Goal: Information Seeking & Learning: Learn about a topic

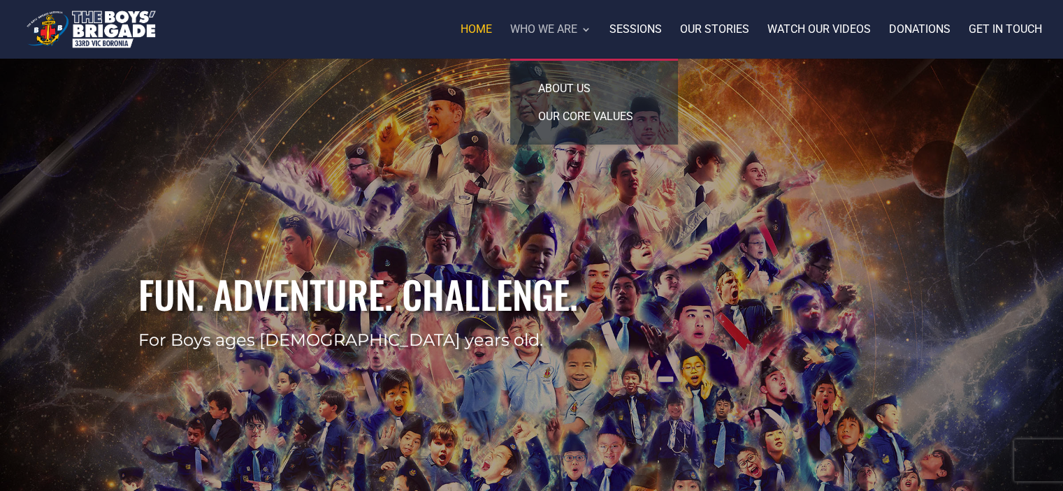
click at [565, 27] on link "Who we are" at bounding box center [550, 41] width 81 height 34
click at [554, 108] on link "Our core values" at bounding box center [594, 117] width 140 height 28
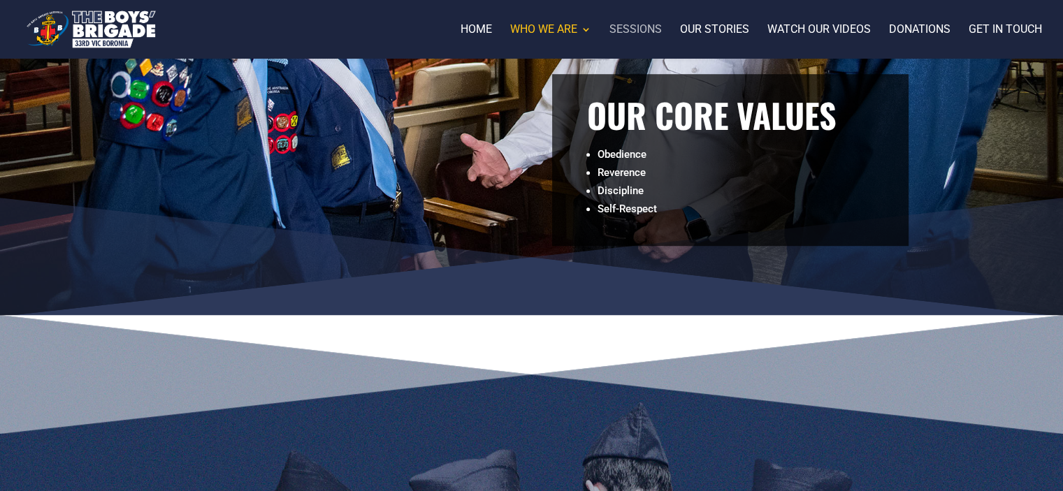
scroll to position [1089, 0]
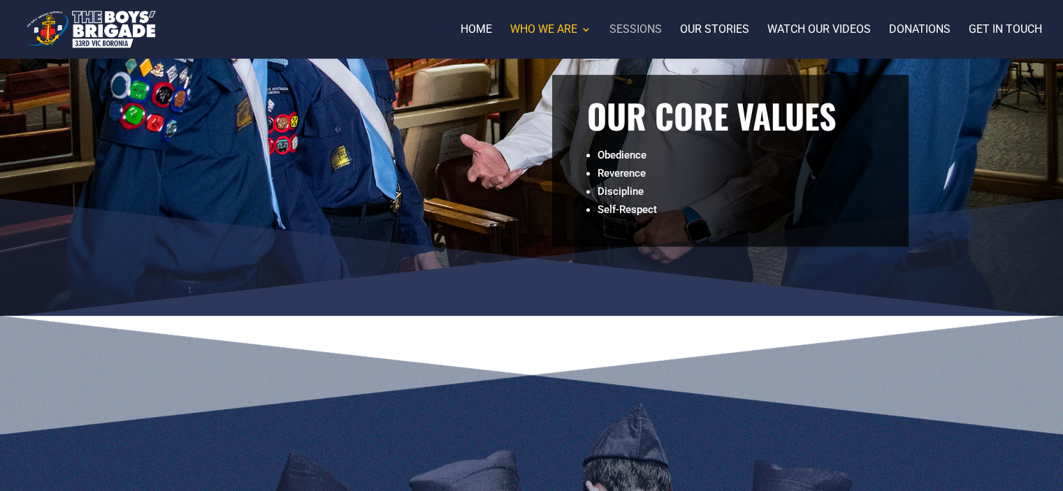
click at [637, 24] on link "Sessions" at bounding box center [635, 41] width 52 height 34
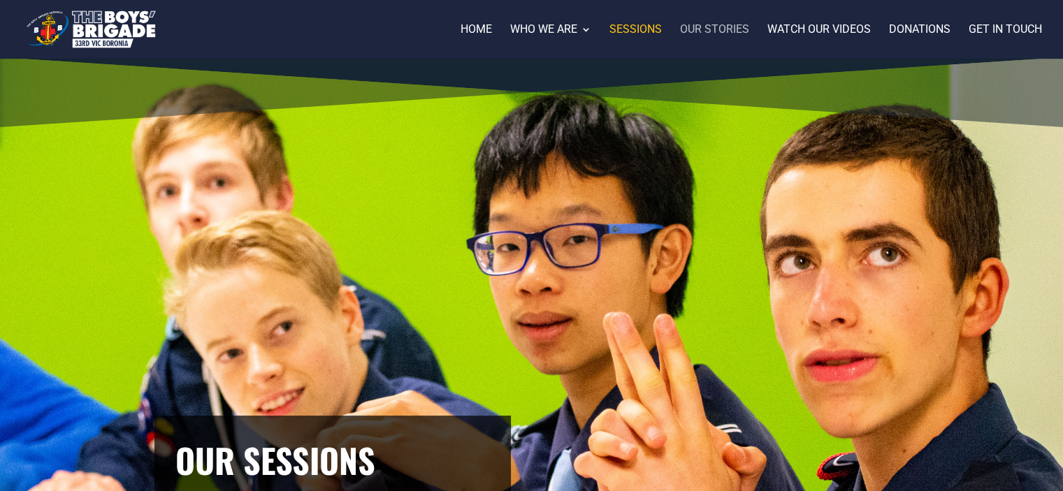
click at [727, 31] on link "Our stories" at bounding box center [714, 41] width 69 height 34
click at [721, 27] on link "Our stories" at bounding box center [714, 41] width 69 height 34
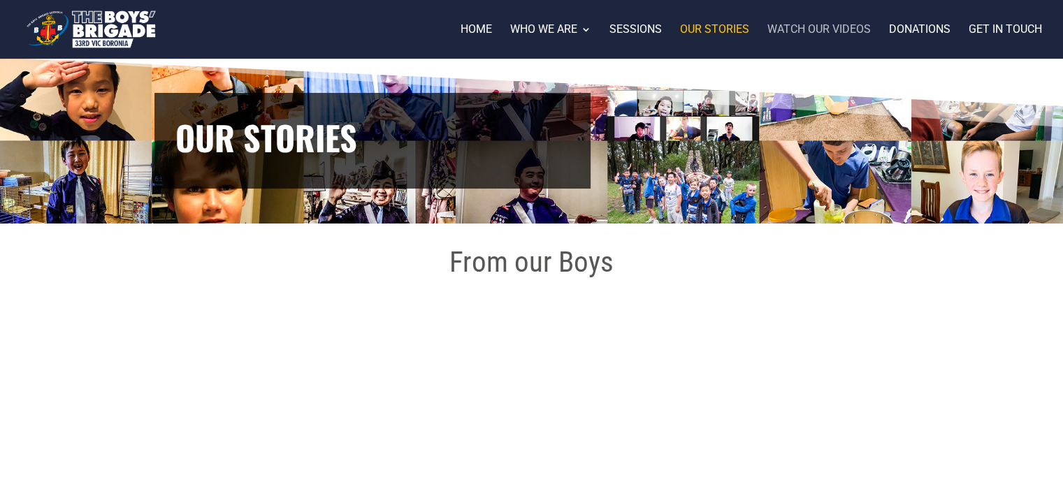
click at [821, 33] on link "Watch our videos" at bounding box center [818, 41] width 103 height 34
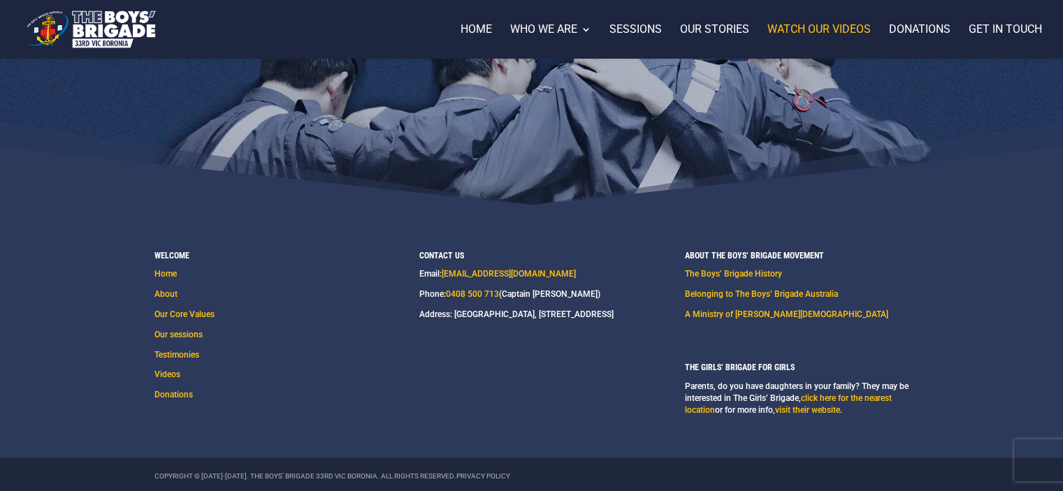
scroll to position [926, 0]
